Goal: Transaction & Acquisition: Purchase product/service

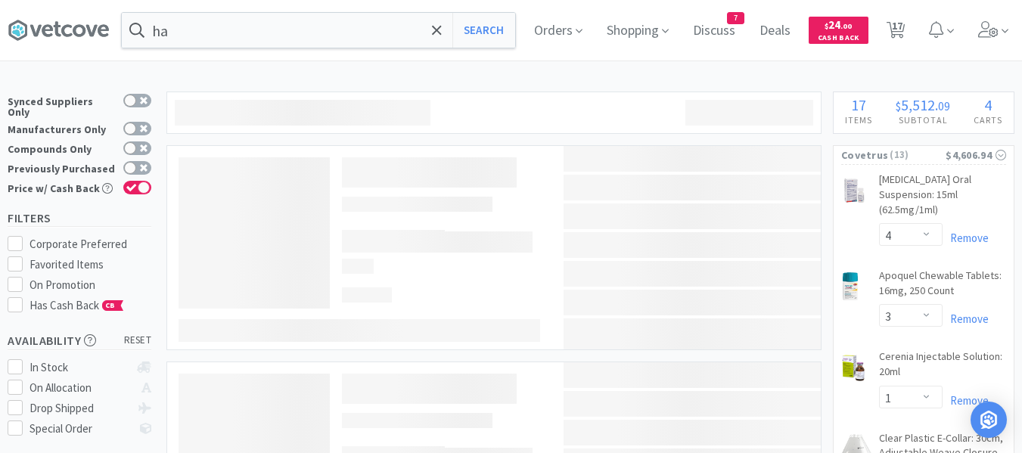
select select "4"
select select "3"
select select "1"
select select "2"
select select "1"
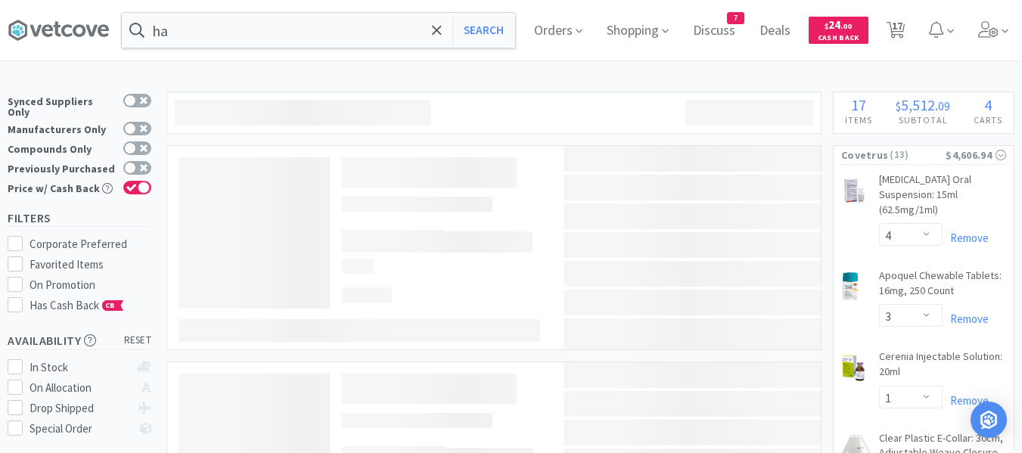
select select "1"
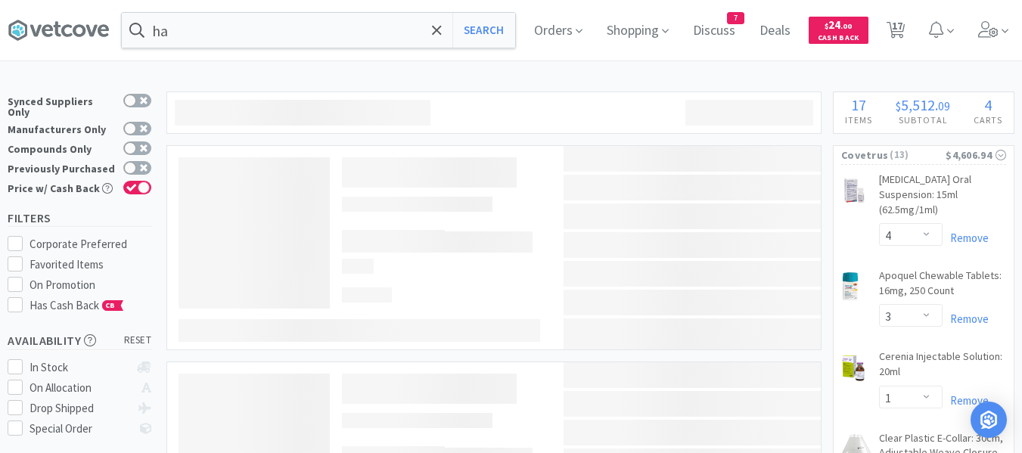
select select "3"
select select "1"
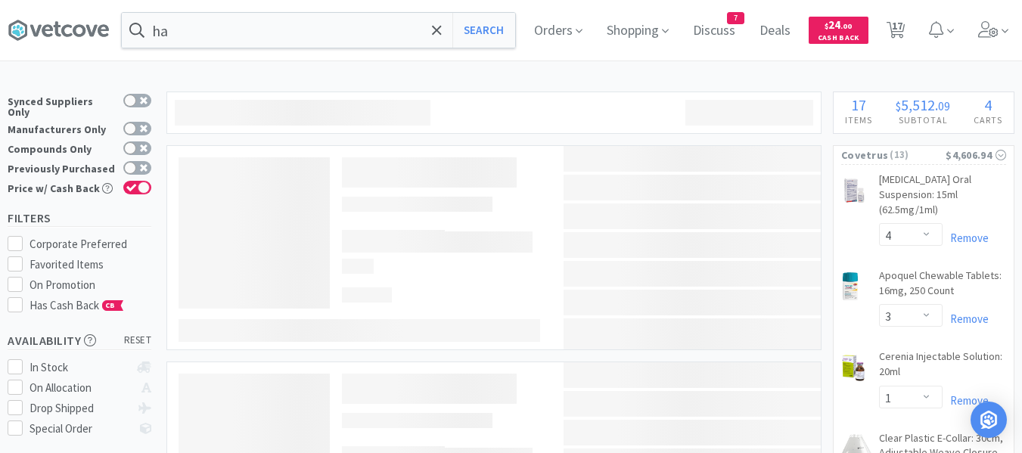
select select "1"
select select "2"
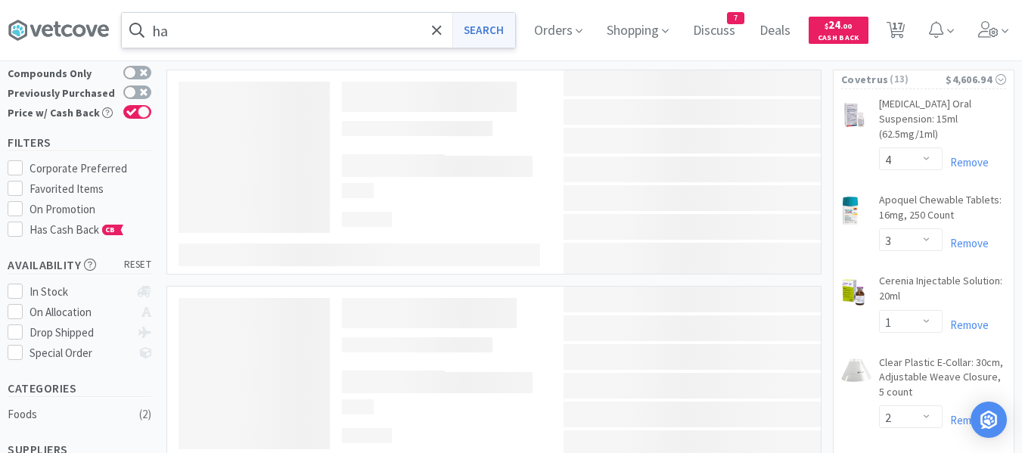
click at [501, 32] on button "Search" at bounding box center [483, 30] width 63 height 35
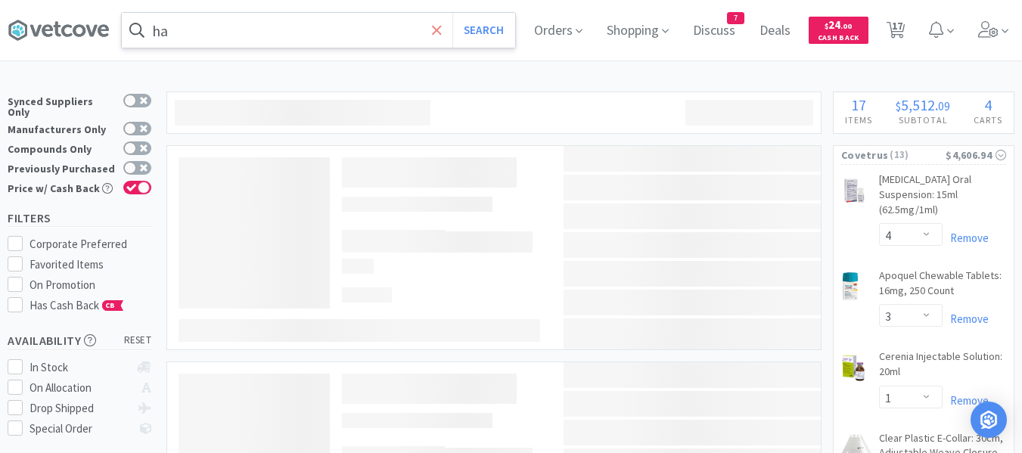
click at [442, 34] on icon at bounding box center [437, 30] width 10 height 15
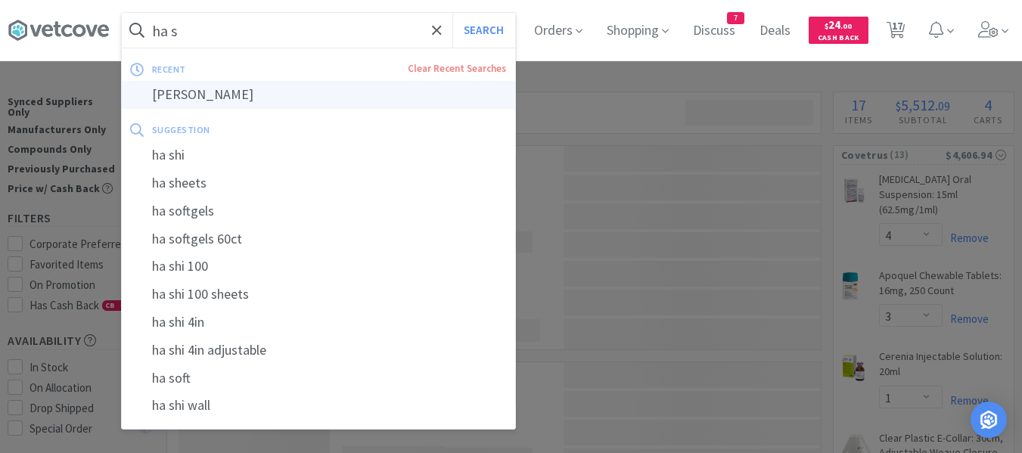
click at [198, 98] on div "[PERSON_NAME]" at bounding box center [318, 95] width 393 height 28
type input "[PERSON_NAME]"
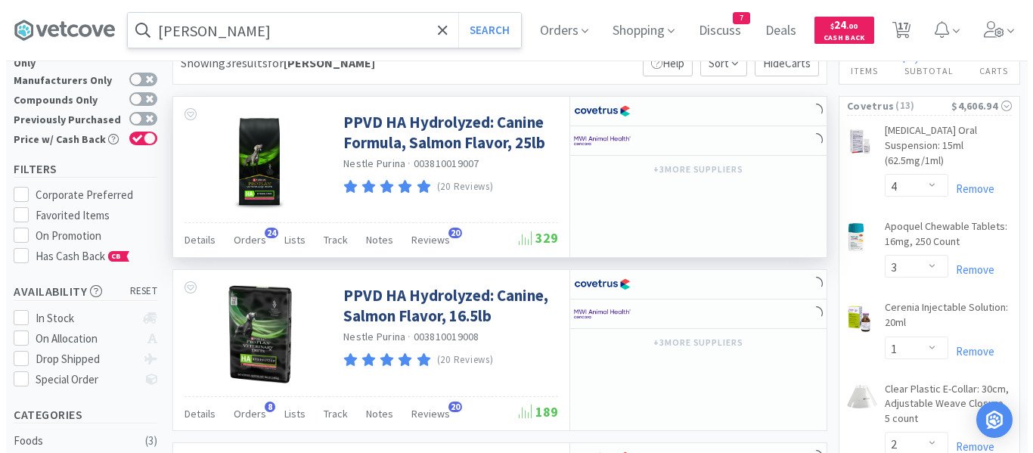
scroll to position [151, 0]
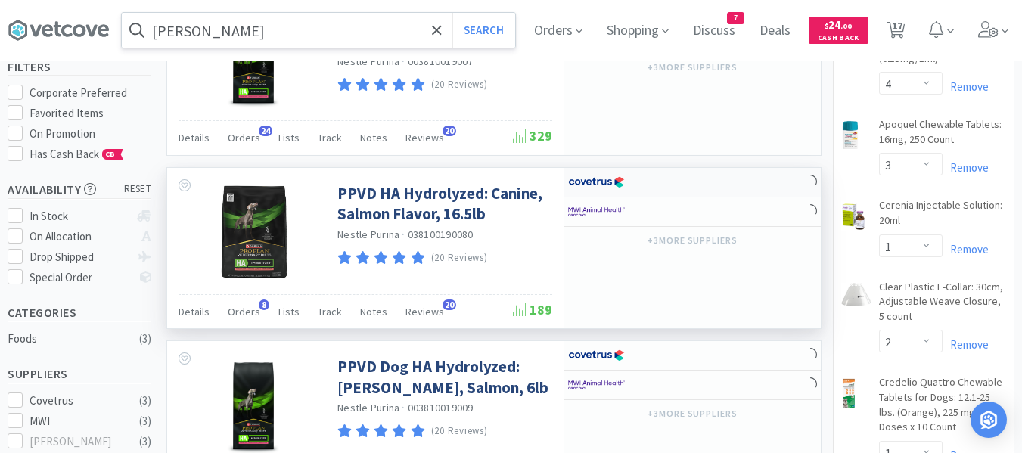
click at [713, 184] on div at bounding box center [692, 183] width 256 height 30
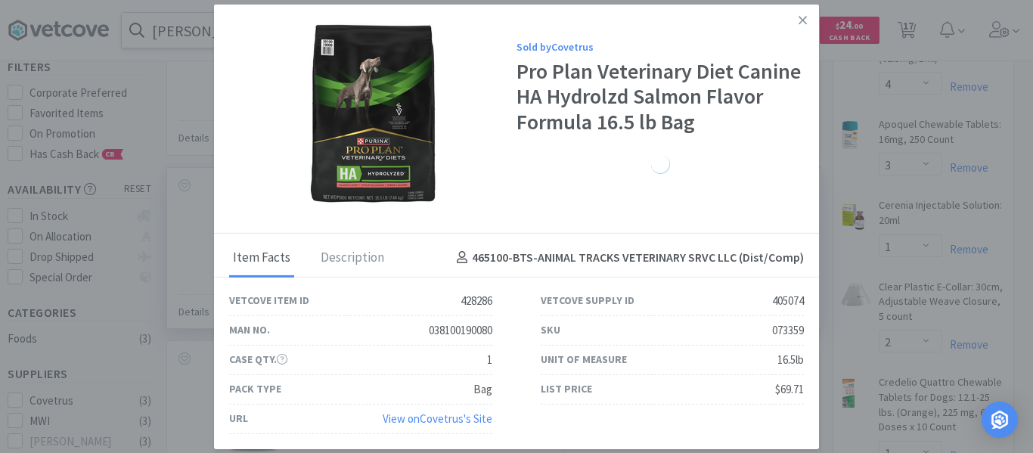
select select "1"
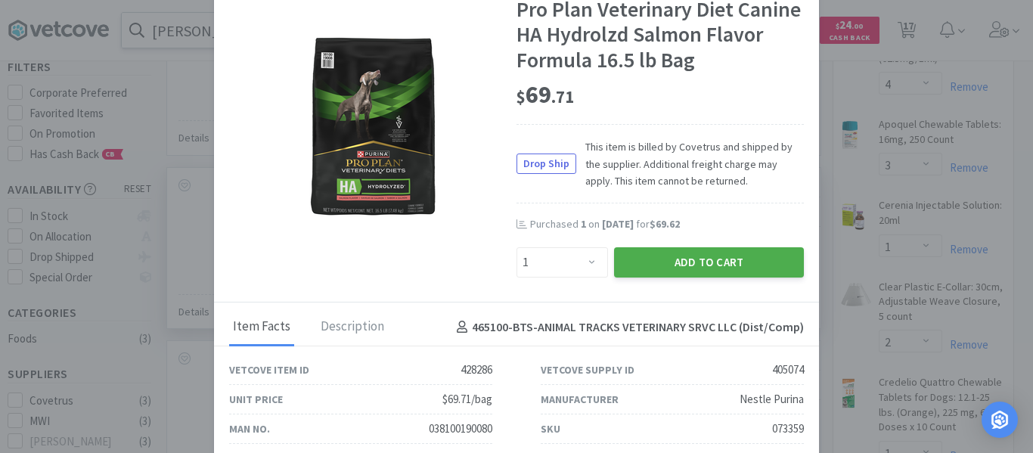
click at [661, 259] on button "Add to Cart" at bounding box center [709, 262] width 190 height 30
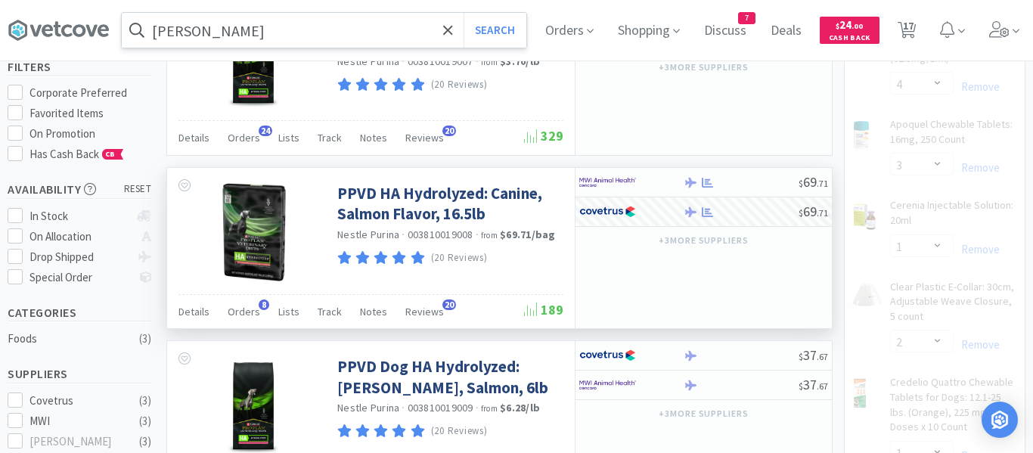
select select "1"
